Goal: Task Accomplishment & Management: Use online tool/utility

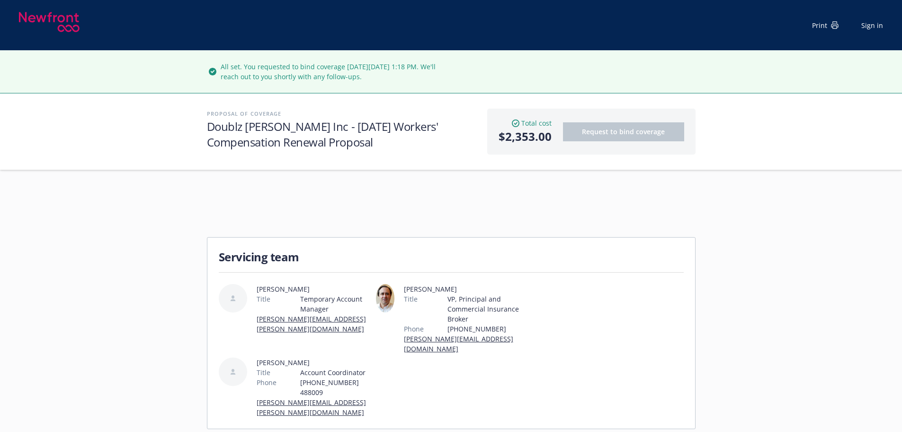
scroll to position [309, 0]
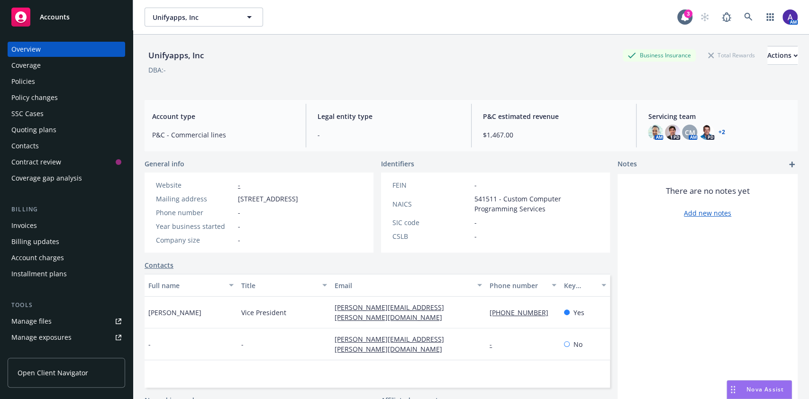
click at [45, 77] on div "Policies" at bounding box center [66, 81] width 110 height 15
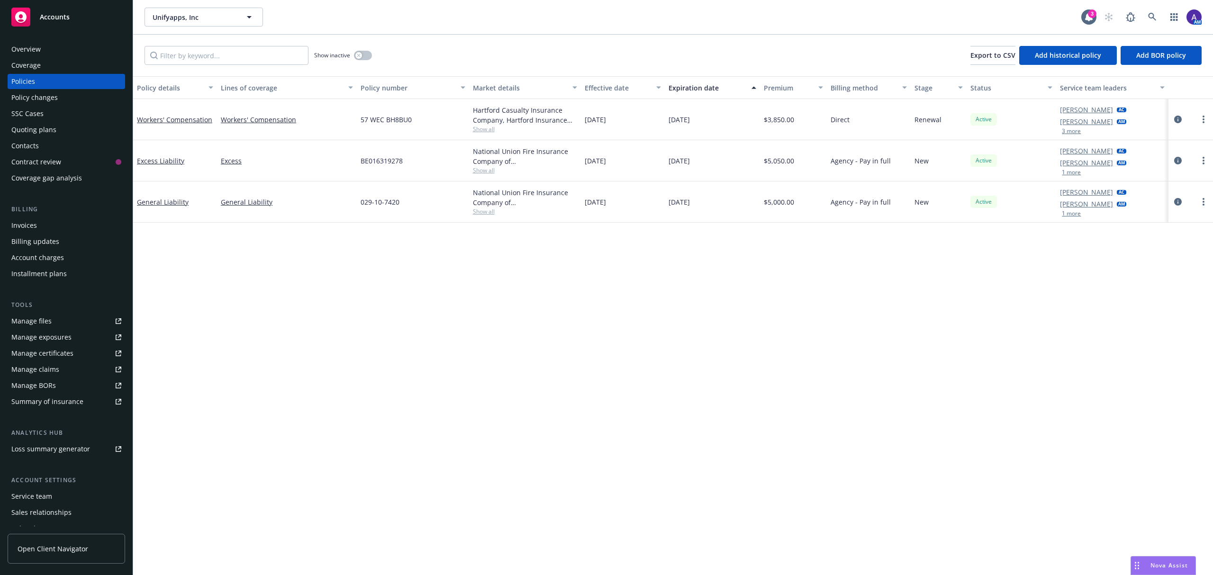
click at [55, 124] on div "Quoting plans" at bounding box center [66, 129] width 110 height 15
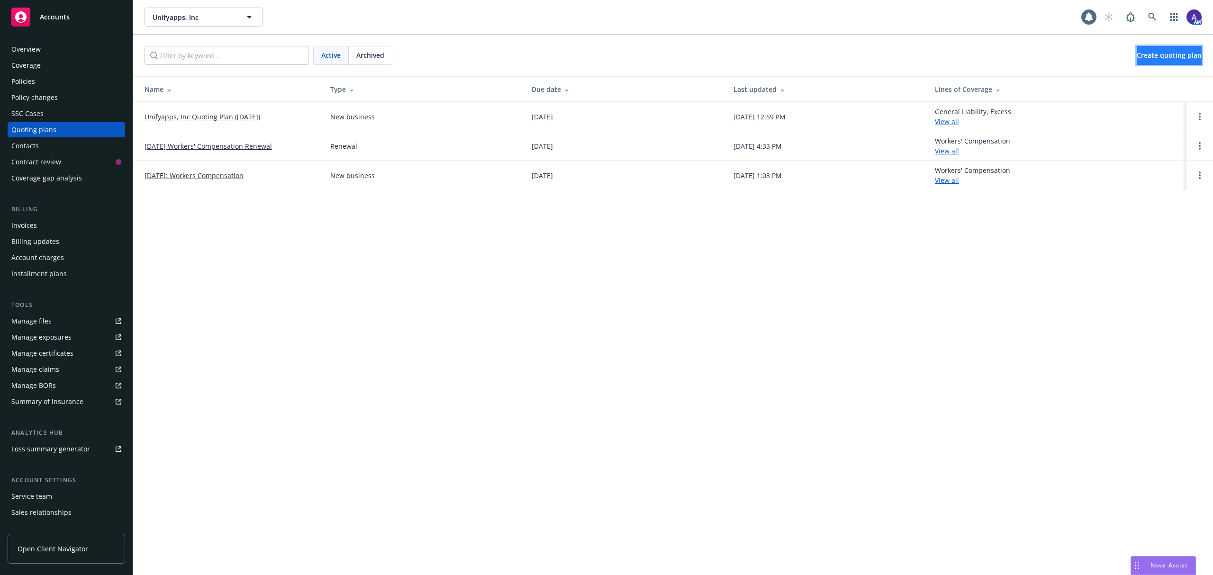
click at [808, 54] on span "Create quoting plan" at bounding box center [1168, 55] width 65 height 9
